Goal: Feedback & Contribution: Contribute content

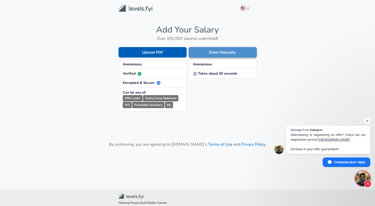
click at [220, 54] on button "Enter Manually" at bounding box center [223, 52] width 68 height 11
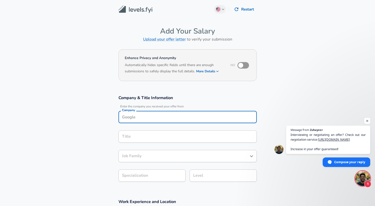
click at [164, 113] on input "Company" at bounding box center [188, 117] width 134 height 8
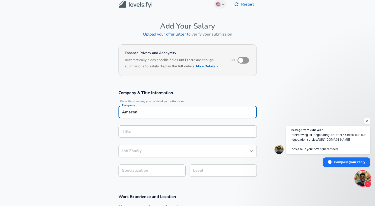
type input "Amazon"
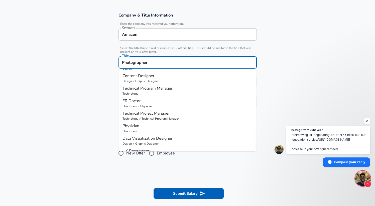
scroll to position [47, 0]
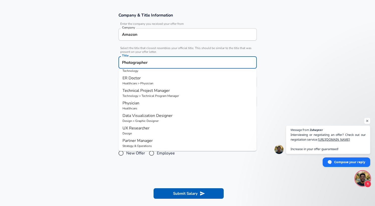
type input "Photographer"
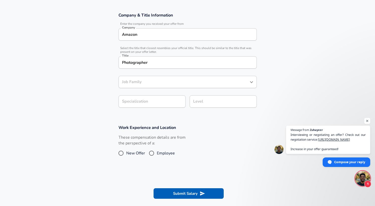
click at [101, 103] on section "Company & Title Information Enter the company you received your offer from Comp…" at bounding box center [187, 63] width 375 height 113
click at [158, 84] on input "Job Family" at bounding box center [184, 82] width 126 height 8
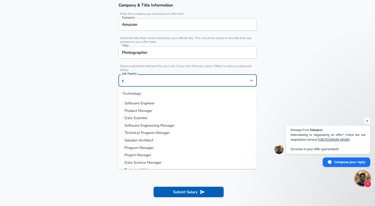
scroll to position [0, 0]
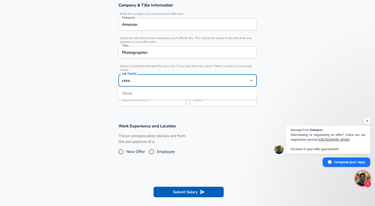
drag, startPoint x: 146, startPoint y: 81, endPoint x: 117, endPoint y: 79, distance: 28.6
click at [118, 79] on div "Company & Title Information Enter the company you received your offer from Comp…" at bounding box center [188, 56] width 150 height 108
type input "f"
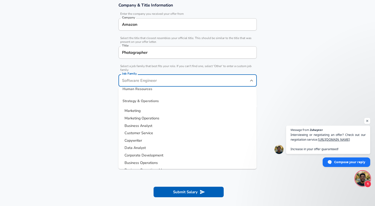
scroll to position [683, 0]
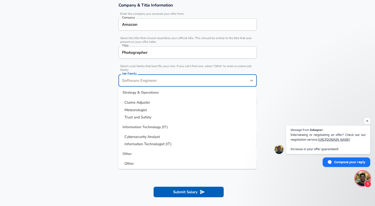
click at [131, 163] on span "Other" at bounding box center [129, 164] width 9 height 5
type input "Other"
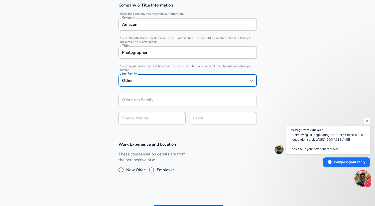
click at [148, 101] on input "Other Job Family" at bounding box center [188, 100] width 138 height 12
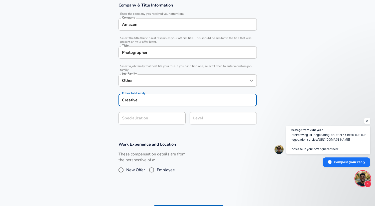
type input "Creative"
click at [157, 121] on form "Enhance Privacy and Anonymity No Automatically hides specific fields until ther…" at bounding box center [187, 89] width 375 height 269
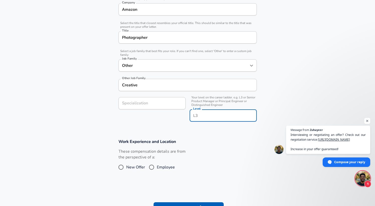
click at [207, 112] on input "Level" at bounding box center [223, 116] width 63 height 8
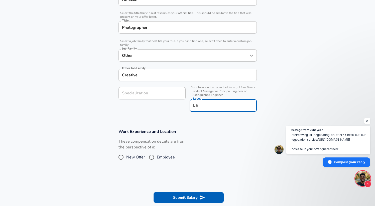
type input "L5"
click at [140, 157] on span "New Offer" at bounding box center [135, 158] width 19 height 6
click at [126, 157] on input "New Offer" at bounding box center [121, 158] width 11 height 8
radio input "true"
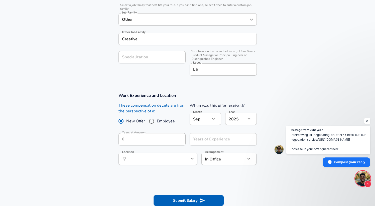
scroll to position [157, 0]
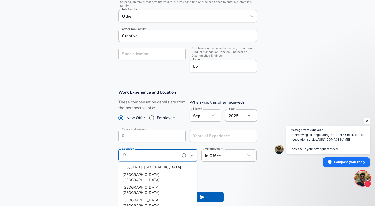
click at [168, 157] on input "Location" at bounding box center [152, 156] width 51 height 8
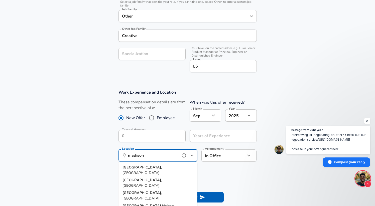
click at [159, 169] on li "[GEOGRAPHIC_DATA] , [GEOGRAPHIC_DATA]" at bounding box center [158, 170] width 79 height 13
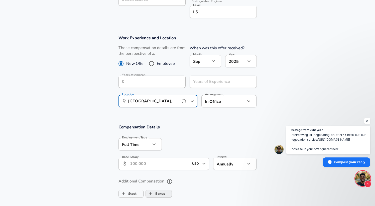
scroll to position [239, 0]
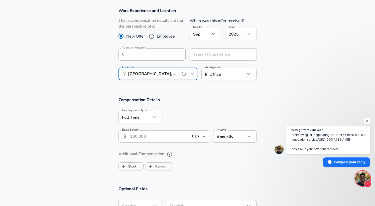
type input "[GEOGRAPHIC_DATA], [GEOGRAPHIC_DATA]"
click at [147, 138] on input "Base Salary" at bounding box center [159, 137] width 59 height 12
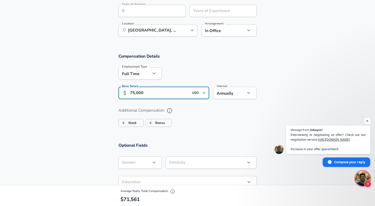
scroll to position [283, 0]
type input "75,000"
click at [133, 121] on label "Stock" at bounding box center [128, 123] width 18 height 10
checkbox input "true"
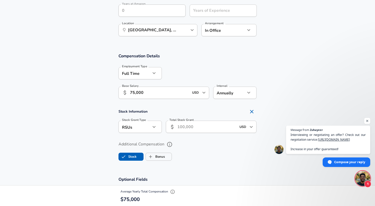
click at [202, 129] on input "Total Stock Grant" at bounding box center [207, 127] width 59 height 12
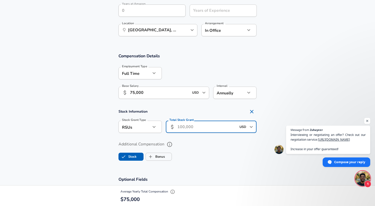
click at [251, 126] on icon "Open" at bounding box center [252, 127] width 6 height 6
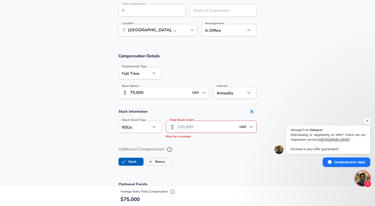
click at [189, 139] on span "Must be a number" at bounding box center [179, 137] width 26 height 4
click at [157, 128] on icon "button" at bounding box center [154, 127] width 6 height 6
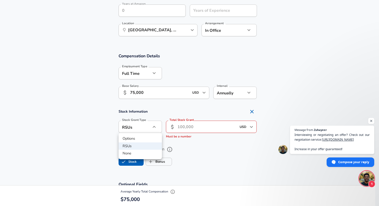
click at [145, 141] on li "Options" at bounding box center [140, 139] width 43 height 8
type input "option"
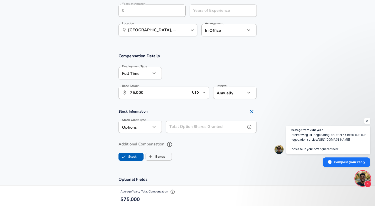
click at [181, 127] on input "Total Option Shares Granted" at bounding box center [206, 127] width 80 height 12
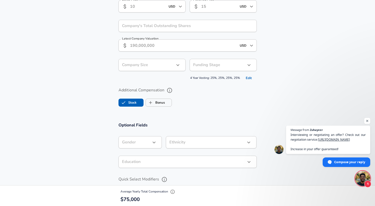
scroll to position [423, 0]
type input "157"
click at [164, 104] on label "Bonus" at bounding box center [155, 104] width 19 height 10
checkbox input "true"
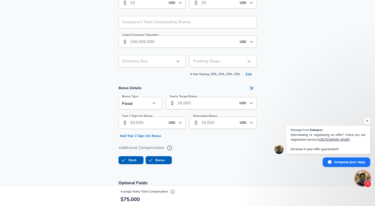
scroll to position [429, 0]
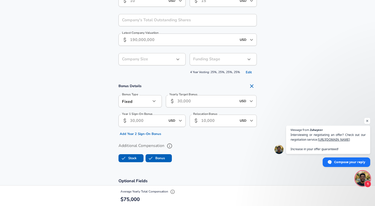
click at [158, 123] on input "Year 1 Sign-On Bonus" at bounding box center [148, 121] width 36 height 12
type input "12,000"
click at [155, 132] on button "Add Year 2 Sign-On Bonus" at bounding box center [141, 134] width 44 height 8
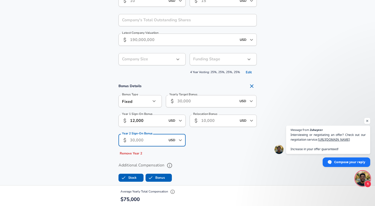
click at [146, 141] on input "Year 2 Sign-On Bonus" at bounding box center [148, 140] width 36 height 12
type input "10,000"
click at [220, 123] on input "Relocation Bonus" at bounding box center [219, 121] width 36 height 12
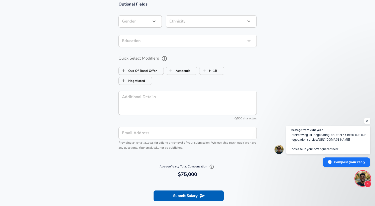
scroll to position [622, 0]
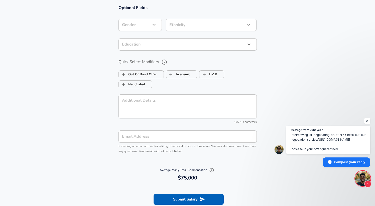
type input "7,000"
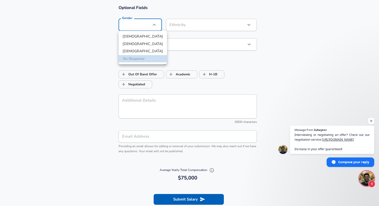
click at [142, 37] on li "[DEMOGRAPHIC_DATA]" at bounding box center [143, 37] width 48 height 8
type input "[DEMOGRAPHIC_DATA]"
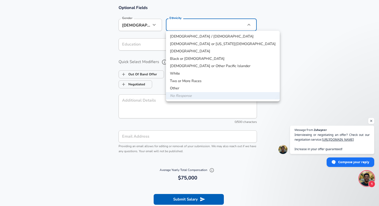
click at [182, 51] on li "[DEMOGRAPHIC_DATA]" at bounding box center [223, 52] width 114 height 8
type input "[DEMOGRAPHIC_DATA]"
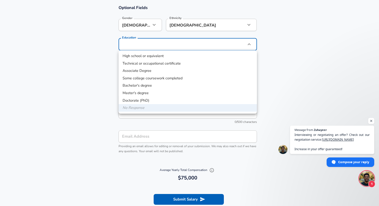
click at [149, 87] on li "Bachelor's degree" at bounding box center [188, 86] width 138 height 8
type input "Bachelors degree"
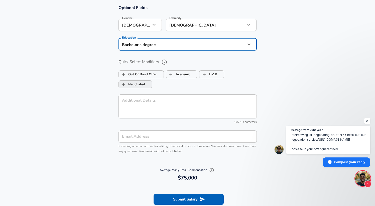
click at [142, 86] on label "Negotiated" at bounding box center [132, 85] width 26 height 10
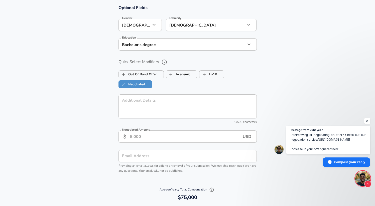
click at [142, 86] on label "Negotiated" at bounding box center [132, 85] width 26 height 10
checkbox input "false"
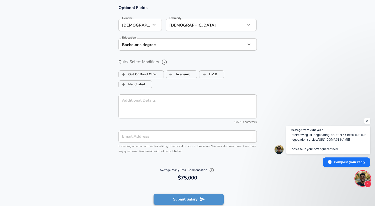
click at [204, 201] on icon "submit" at bounding box center [203, 200] width 6 height 6
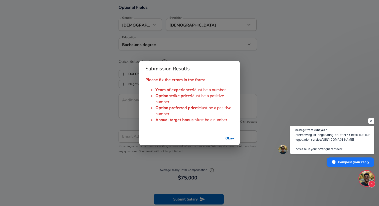
click at [227, 141] on button "Okay" at bounding box center [230, 138] width 16 height 9
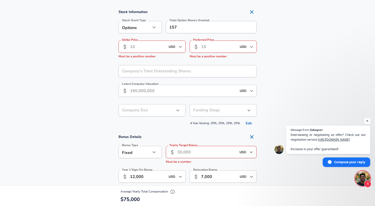
scroll to position [386, 0]
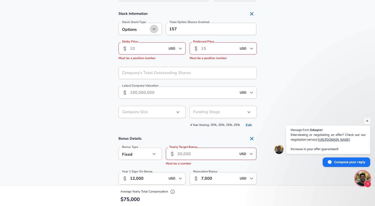
click at [155, 31] on icon "button" at bounding box center [154, 29] width 6 height 6
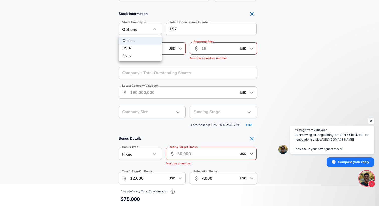
click at [192, 59] on div at bounding box center [189, 103] width 379 height 206
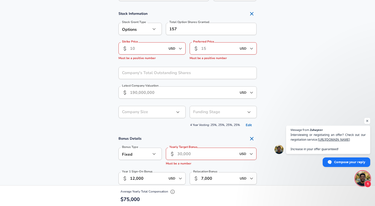
click at [177, 50] on div at bounding box center [180, 48] width 7 height 7
click at [179, 49] on icon "Open" at bounding box center [181, 49] width 6 height 6
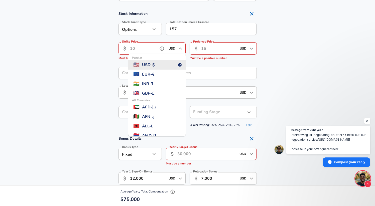
click at [179, 49] on icon "Close" at bounding box center [180, 49] width 3 height 2
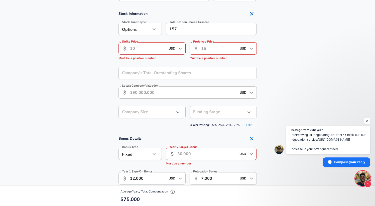
click at [177, 63] on div "Stock Information Stock Grant Type Options option Stock Grant Type Total Option…" at bounding box center [188, 69] width 150 height 121
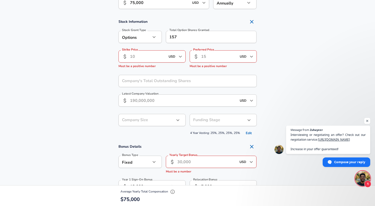
scroll to position [380, 0]
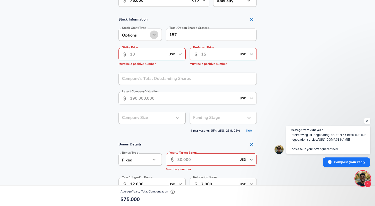
click at [151, 35] on button "button" at bounding box center [154, 35] width 9 height 9
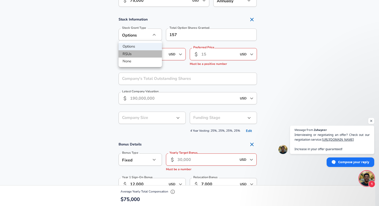
click at [140, 54] on li "RSUs" at bounding box center [140, 54] width 43 height 8
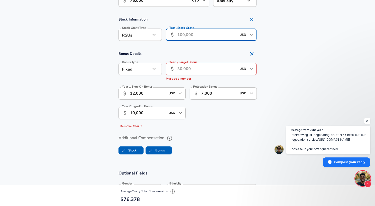
click at [185, 37] on input "Total Stock Grant" at bounding box center [207, 35] width 59 height 12
click at [253, 35] on icon "Open" at bounding box center [252, 35] width 6 height 6
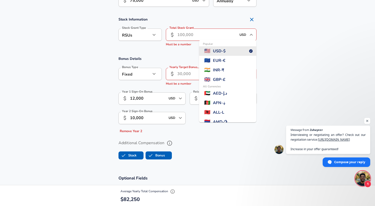
click at [206, 36] on input "Total Stock Grant" at bounding box center [207, 35] width 59 height 12
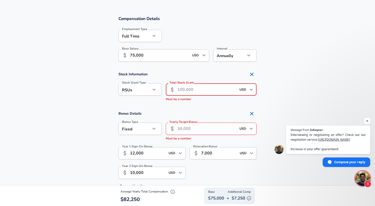
scroll to position [327, 0]
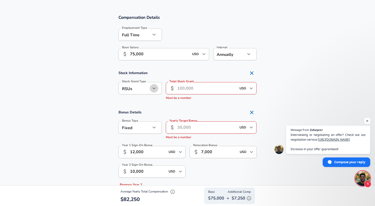
click at [151, 86] on icon "button" at bounding box center [154, 89] width 6 height 6
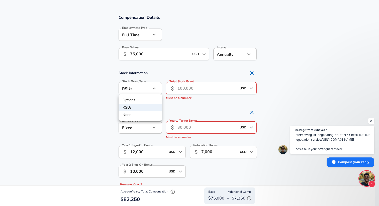
click at [139, 115] on li "None" at bounding box center [140, 115] width 43 height 8
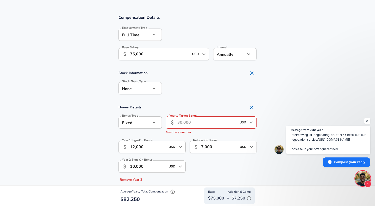
click at [154, 89] on icon "button" at bounding box center [154, 89] width 3 height 2
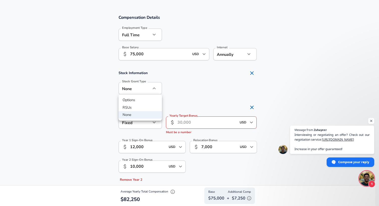
click at [143, 106] on li "RSUs" at bounding box center [140, 108] width 43 height 8
type input "stock"
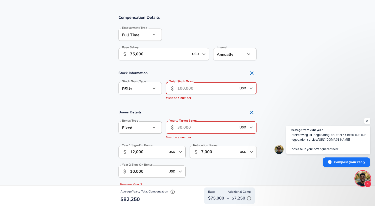
click at [192, 88] on input "Total Stock Grant" at bounding box center [207, 88] width 59 height 12
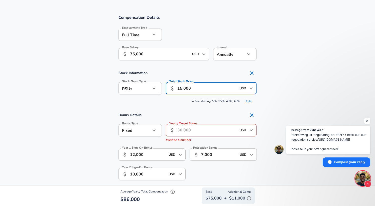
type input "15,000"
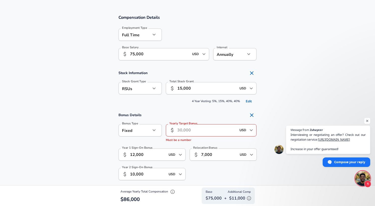
click at [286, 93] on section "Stock Information Stock Grant Type RSUs stock Stock Grant Type Total Stock Gran…" at bounding box center [187, 86] width 375 height 37
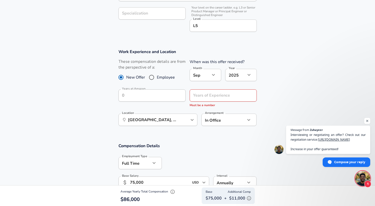
scroll to position [189, 0]
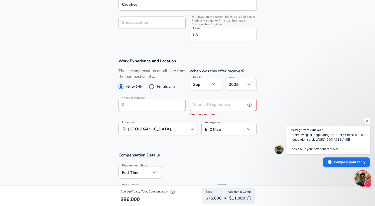
click at [232, 105] on input "Years of Experience" at bounding box center [218, 105] width 56 height 12
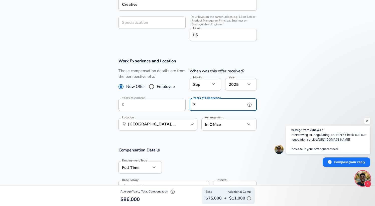
type input "7"
click at [271, 97] on section "Work Experience and Location These compensation details are from the perspectiv…" at bounding box center [187, 96] width 375 height 89
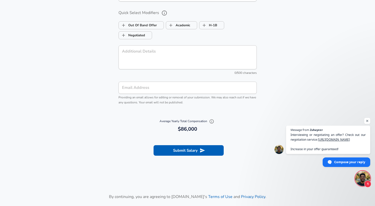
scroll to position [607, 0]
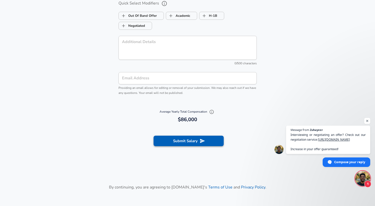
click at [204, 144] on button "Submit Salary" at bounding box center [189, 141] width 70 height 11
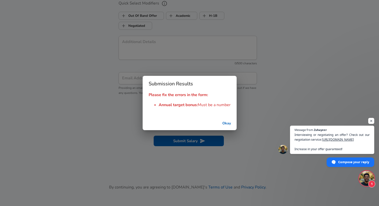
click at [227, 124] on button "Okay" at bounding box center [227, 123] width 16 height 9
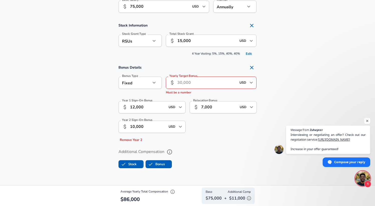
scroll to position [369, 0]
click at [193, 82] on input "Yearly Target Bonus" at bounding box center [207, 83] width 59 height 12
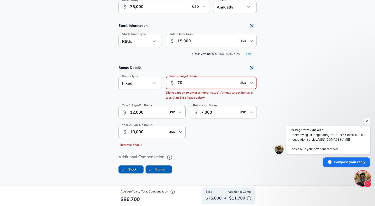
type input "7"
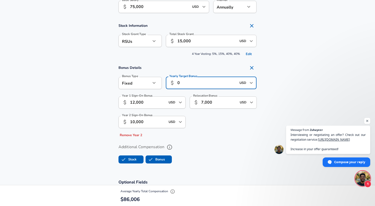
type input "0"
click at [299, 93] on section "Bonus Details Bonus Type Fixed fixed Bonus Type Yearly Target Bonus ​ 0 USD ​ Y…" at bounding box center [187, 101] width 375 height 76
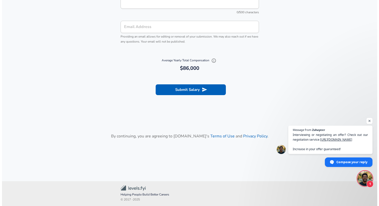
scroll to position [653, 0]
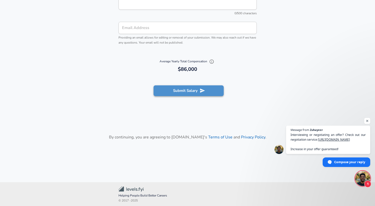
click at [213, 95] on button "Submit Salary" at bounding box center [189, 91] width 70 height 11
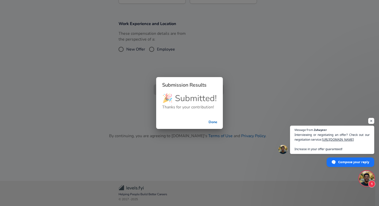
scroll to position [175, 0]
